Goal: Task Accomplishment & Management: Complete application form

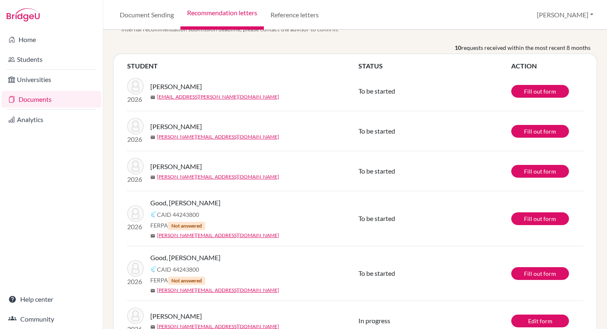
scroll to position [58, 0]
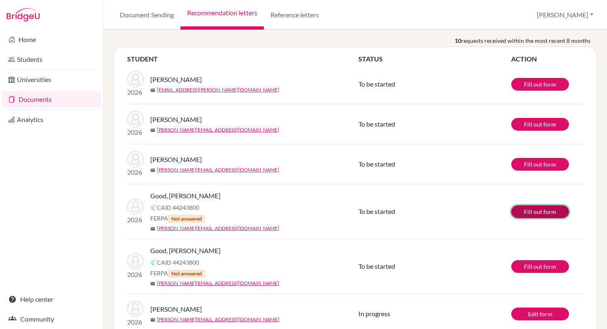
click at [526, 210] on link "Fill out form" at bounding box center [540, 212] width 58 height 13
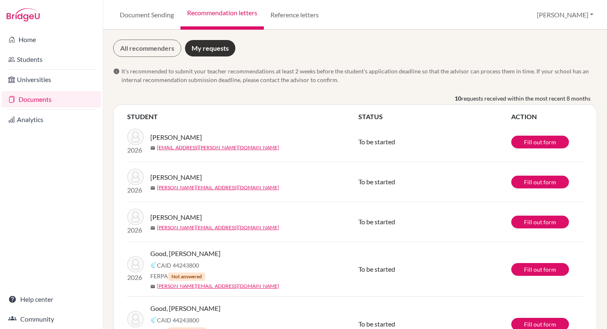
scroll to position [95, 0]
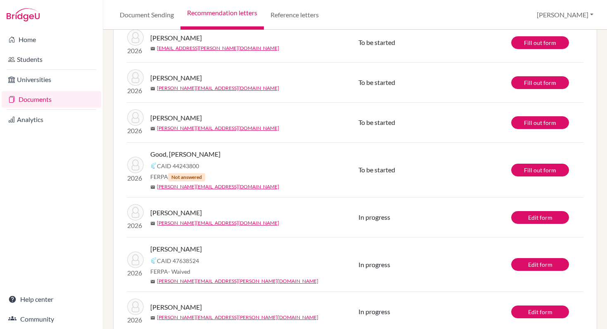
scroll to position [101, 0]
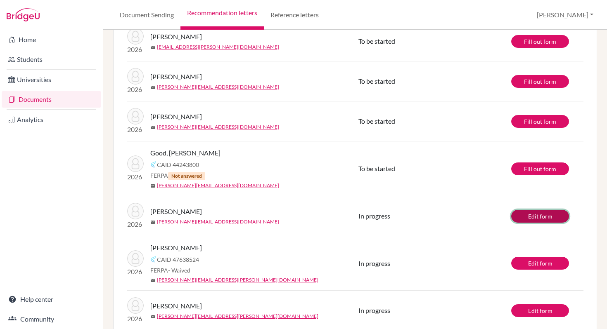
click at [525, 213] on link "Edit form" at bounding box center [540, 216] width 58 height 13
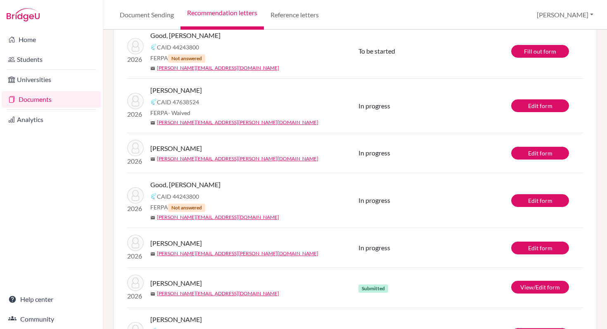
scroll to position [184, 0]
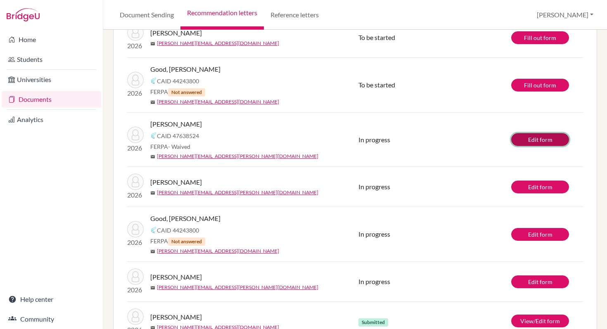
click at [532, 139] on link "Edit form" at bounding box center [540, 139] width 58 height 13
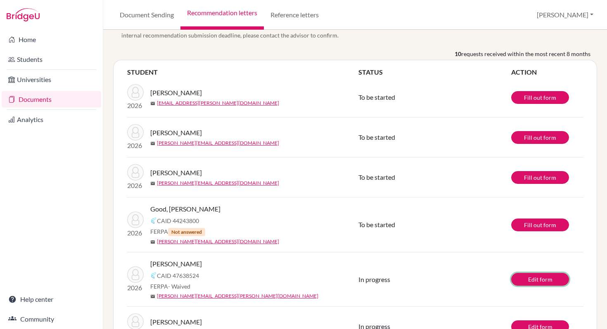
scroll to position [45, 0]
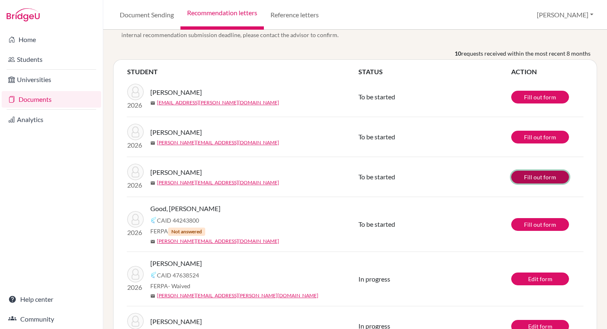
click at [531, 177] on link "Fill out form" at bounding box center [540, 177] width 58 height 13
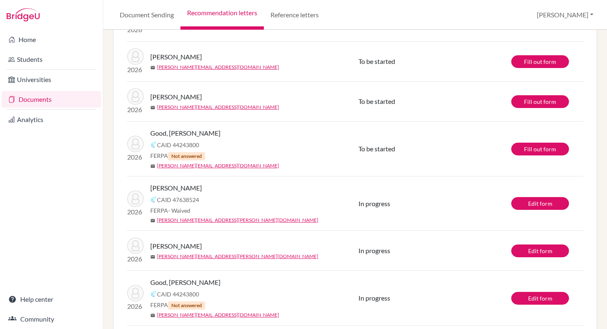
scroll to position [122, 0]
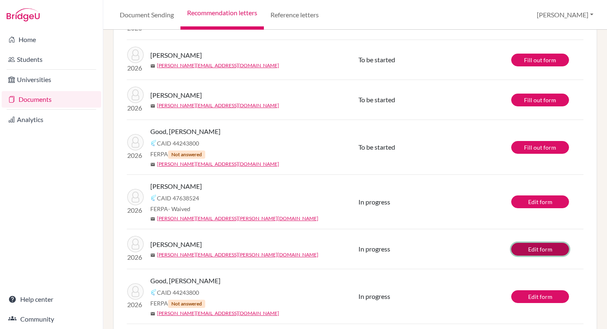
click at [529, 252] on link "Edit form" at bounding box center [540, 249] width 58 height 13
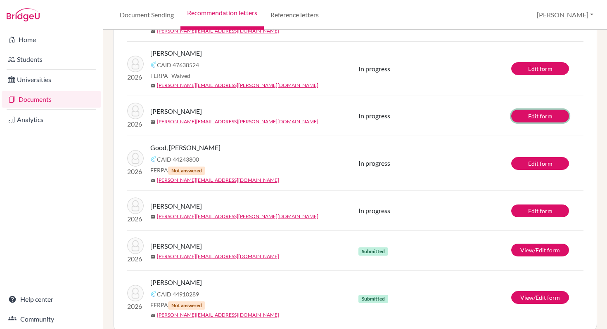
scroll to position [268, 0]
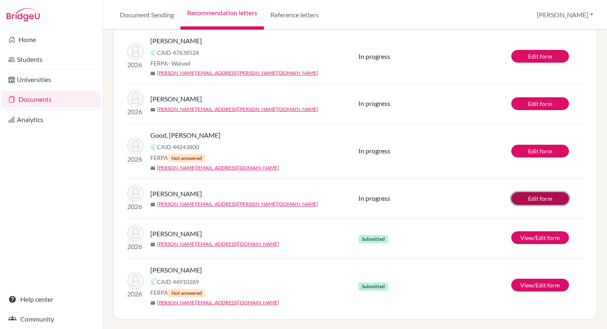
click at [533, 195] on link "Edit form" at bounding box center [540, 198] width 58 height 13
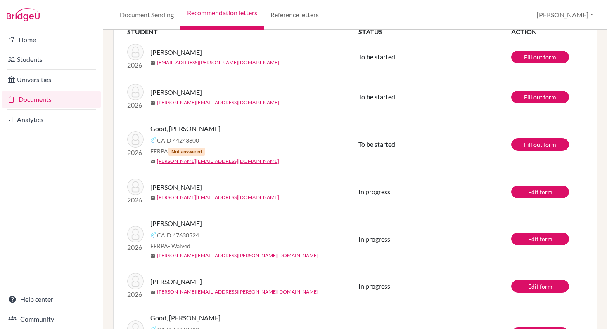
scroll to position [99, 0]
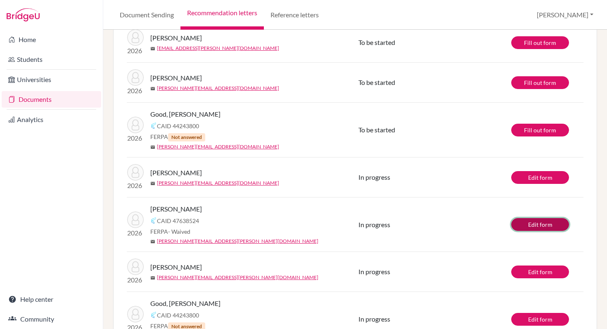
click at [539, 223] on link "Edit form" at bounding box center [540, 224] width 58 height 13
